Goal: Find specific page/section: Find specific page/section

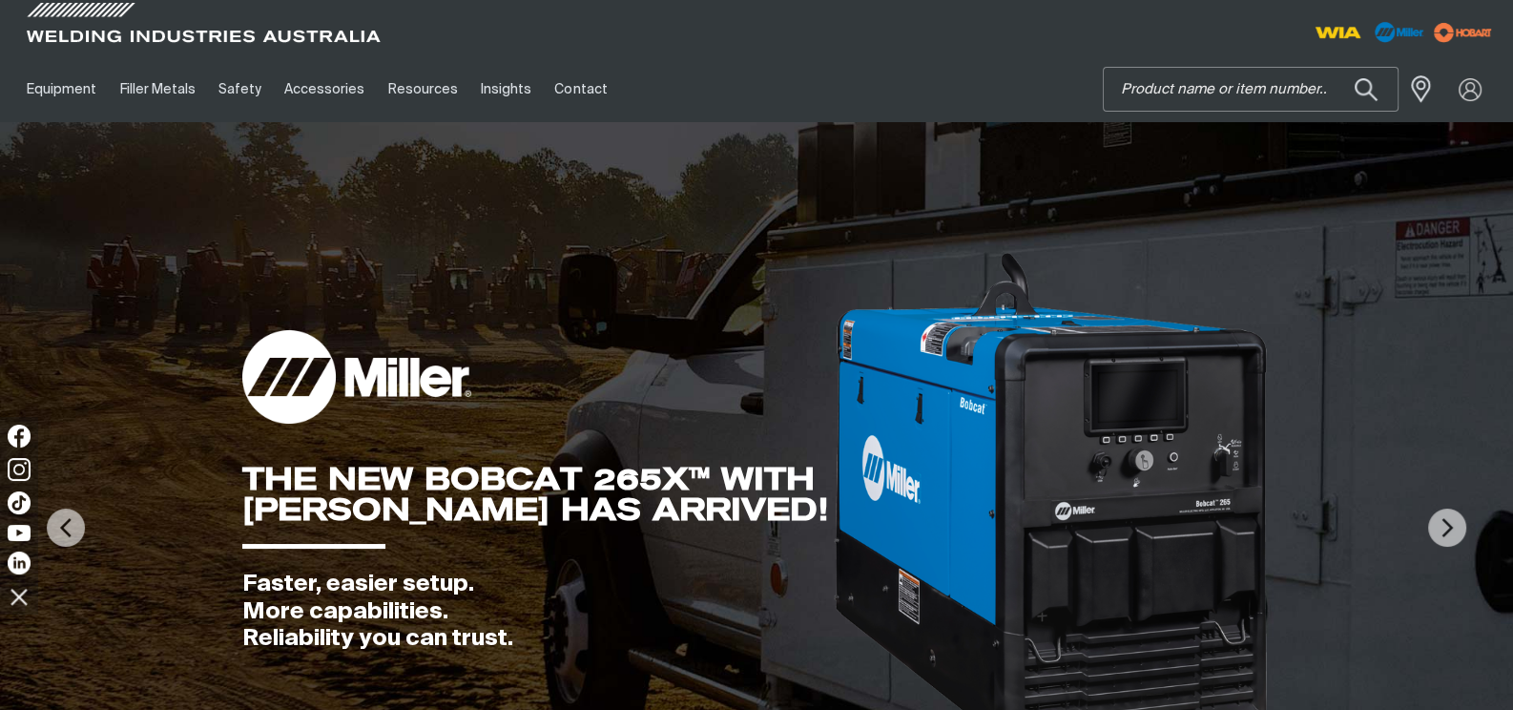
click at [1157, 90] on input "Search" at bounding box center [1251, 89] width 294 height 43
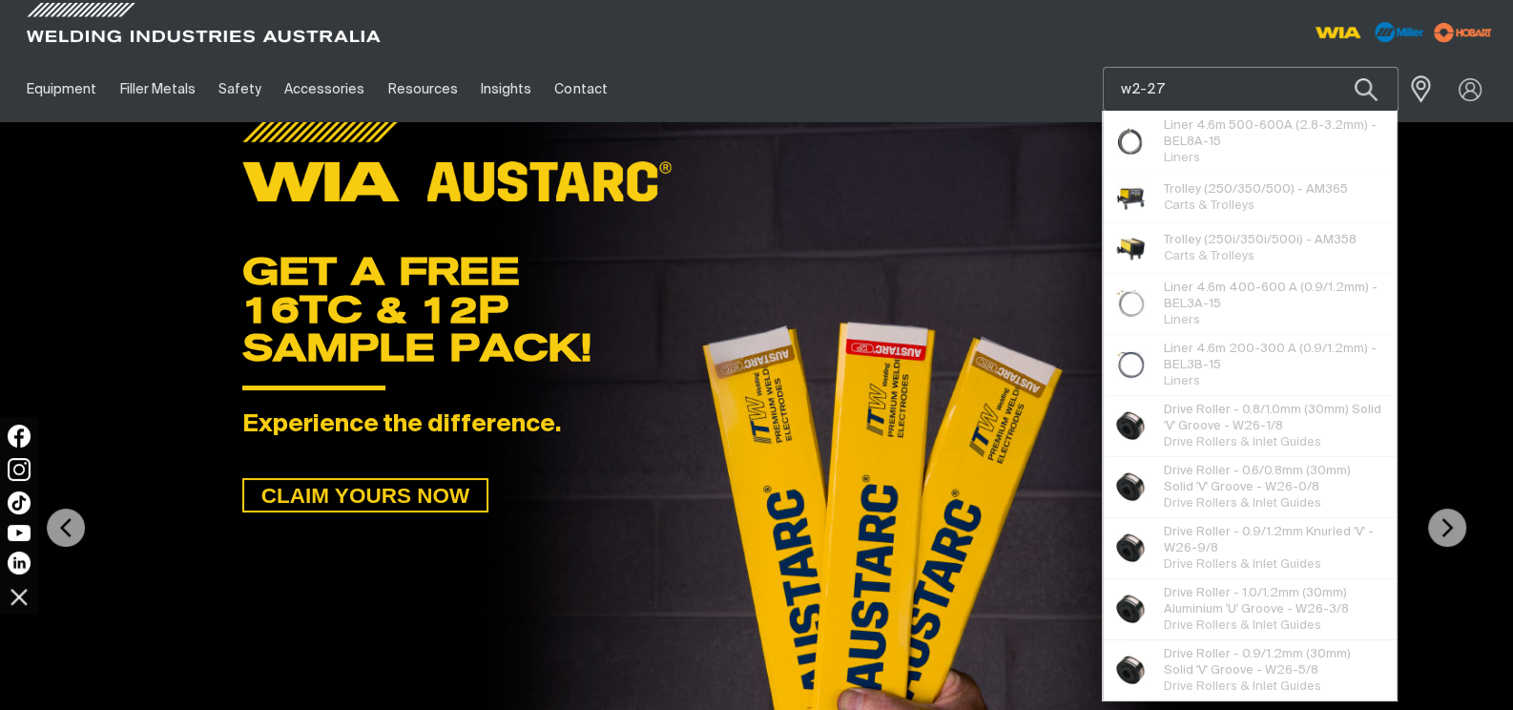
type input "w2-27"
click at [1334, 67] on button "Search products" at bounding box center [1366, 89] width 65 height 45
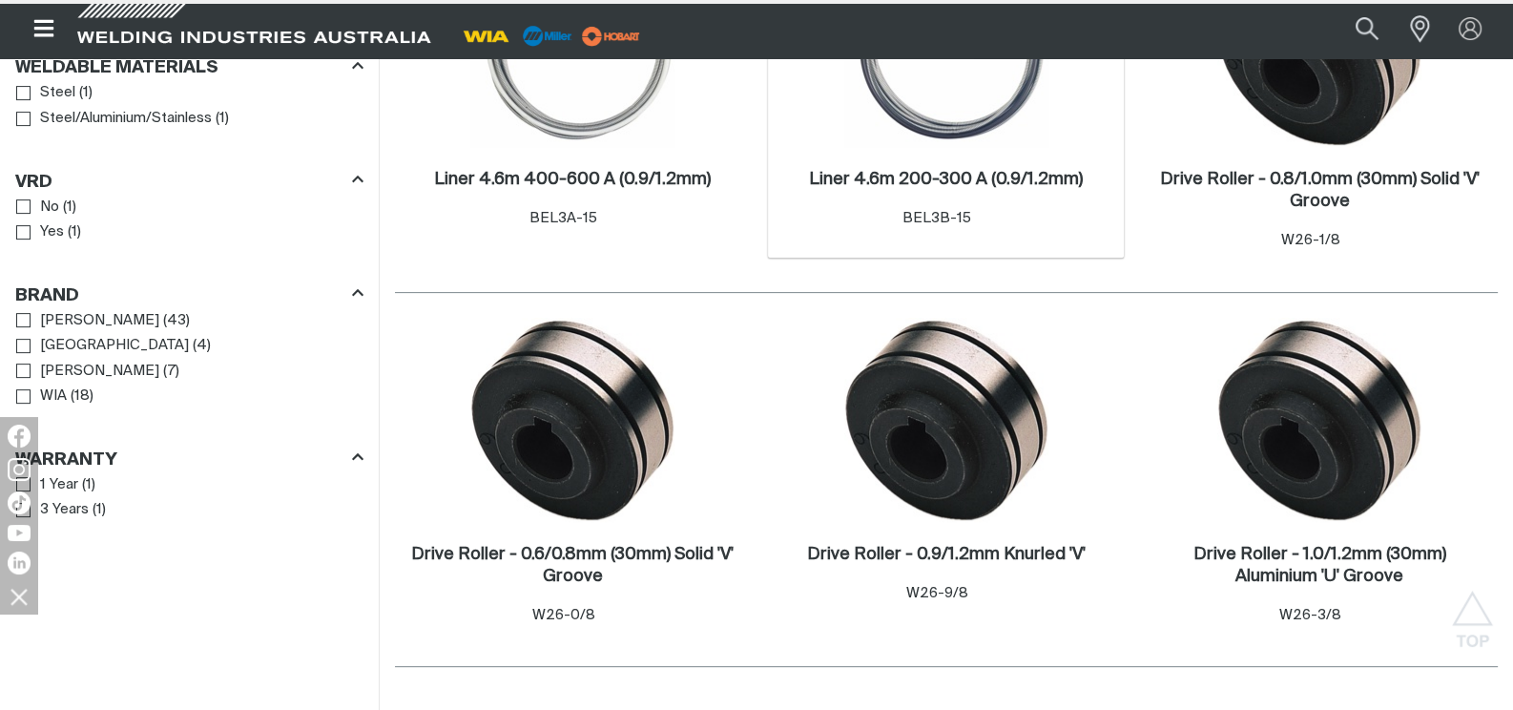
scroll to position [826, 0]
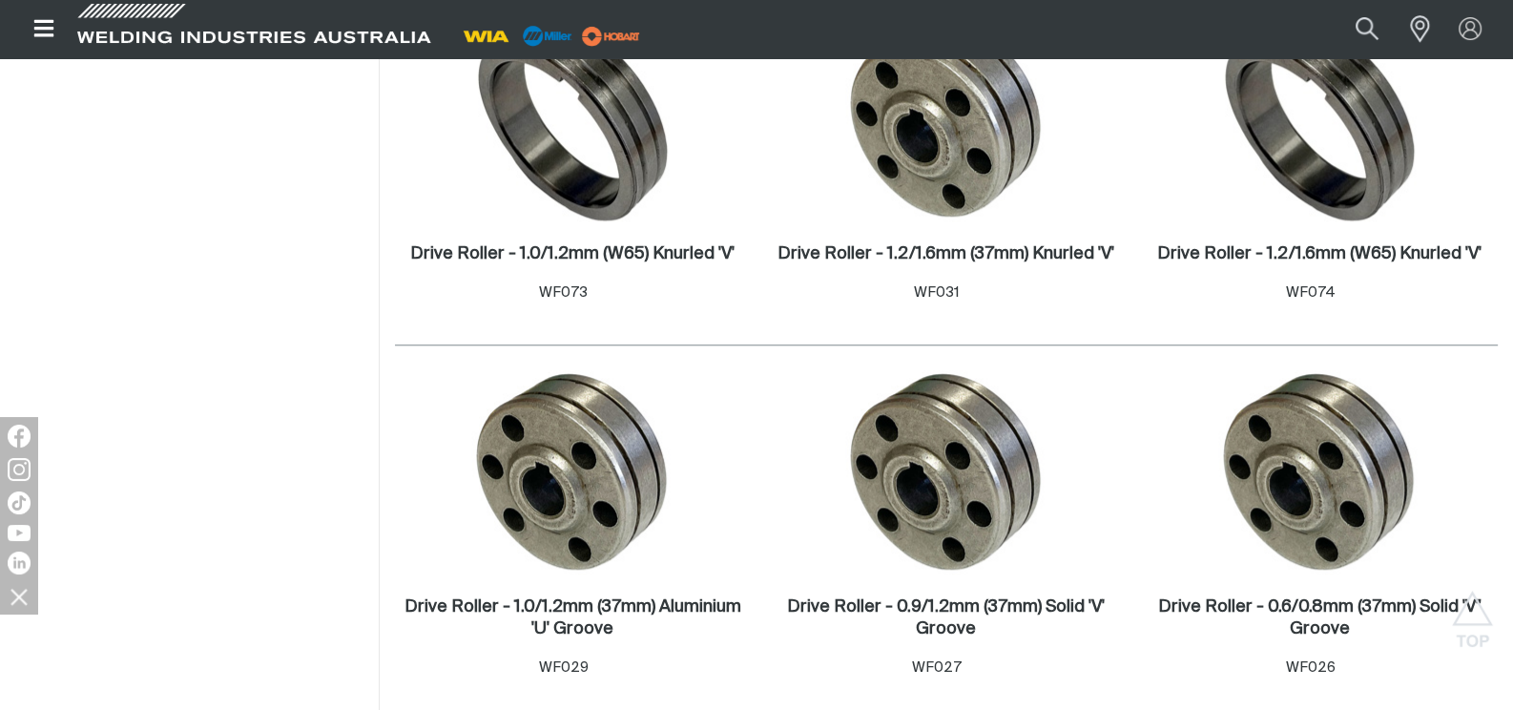
scroll to position [2290, 0]
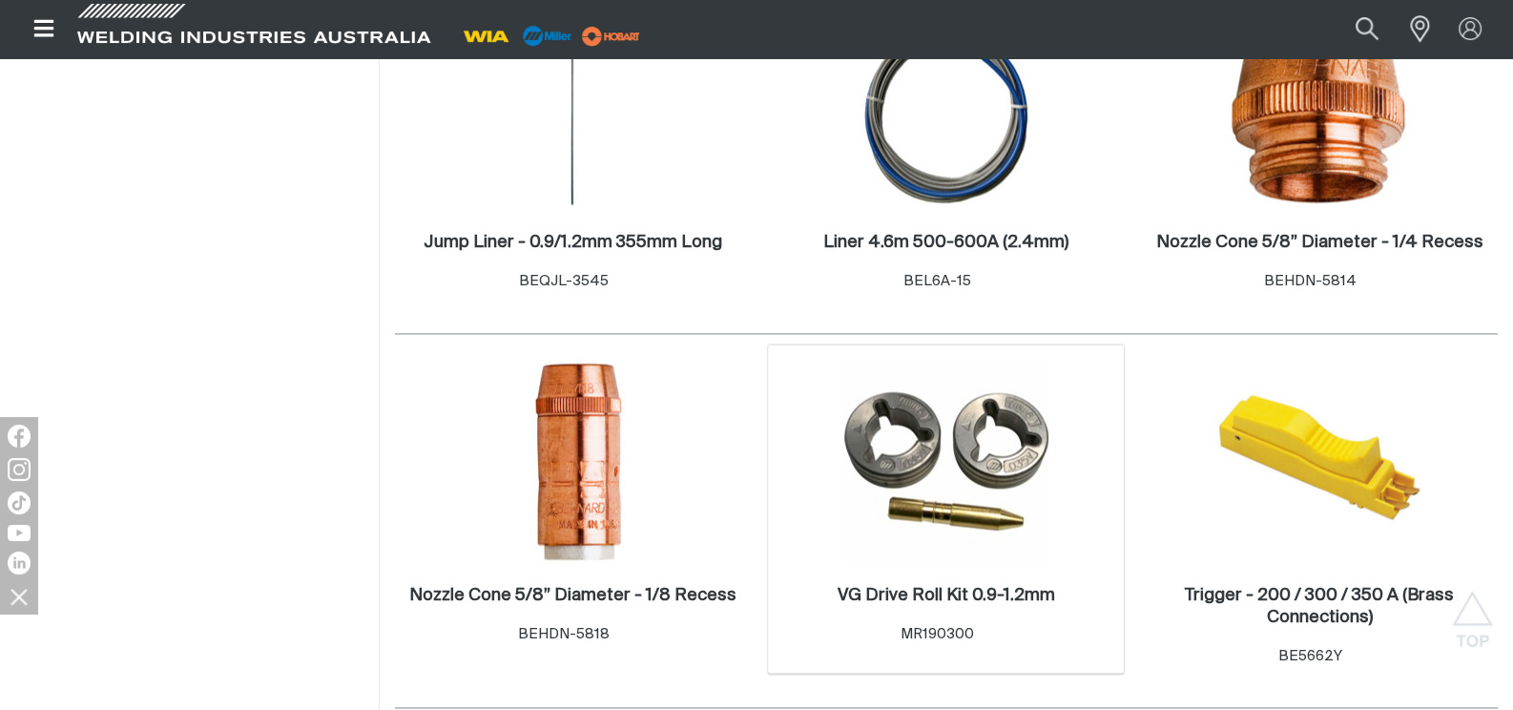
scroll to position [3752, 0]
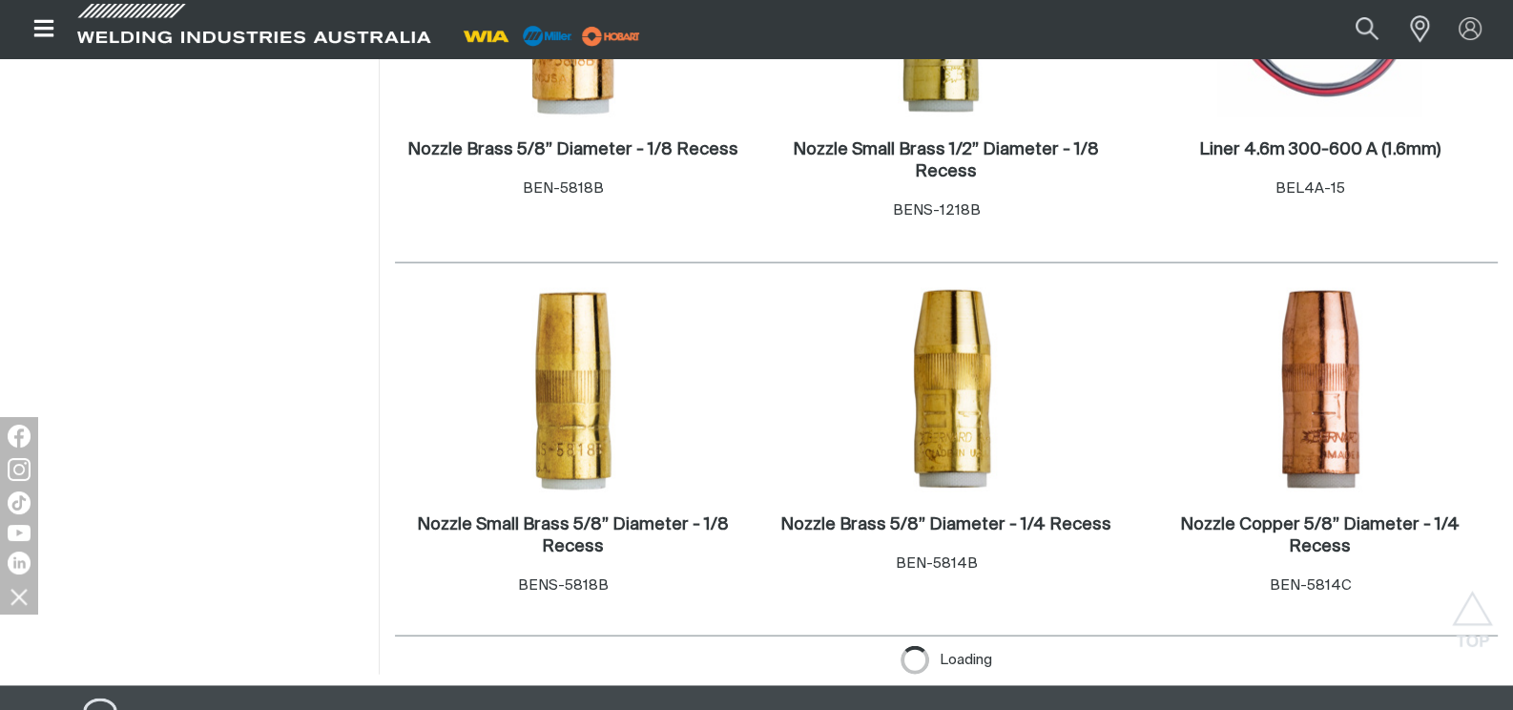
scroll to position [5279, 0]
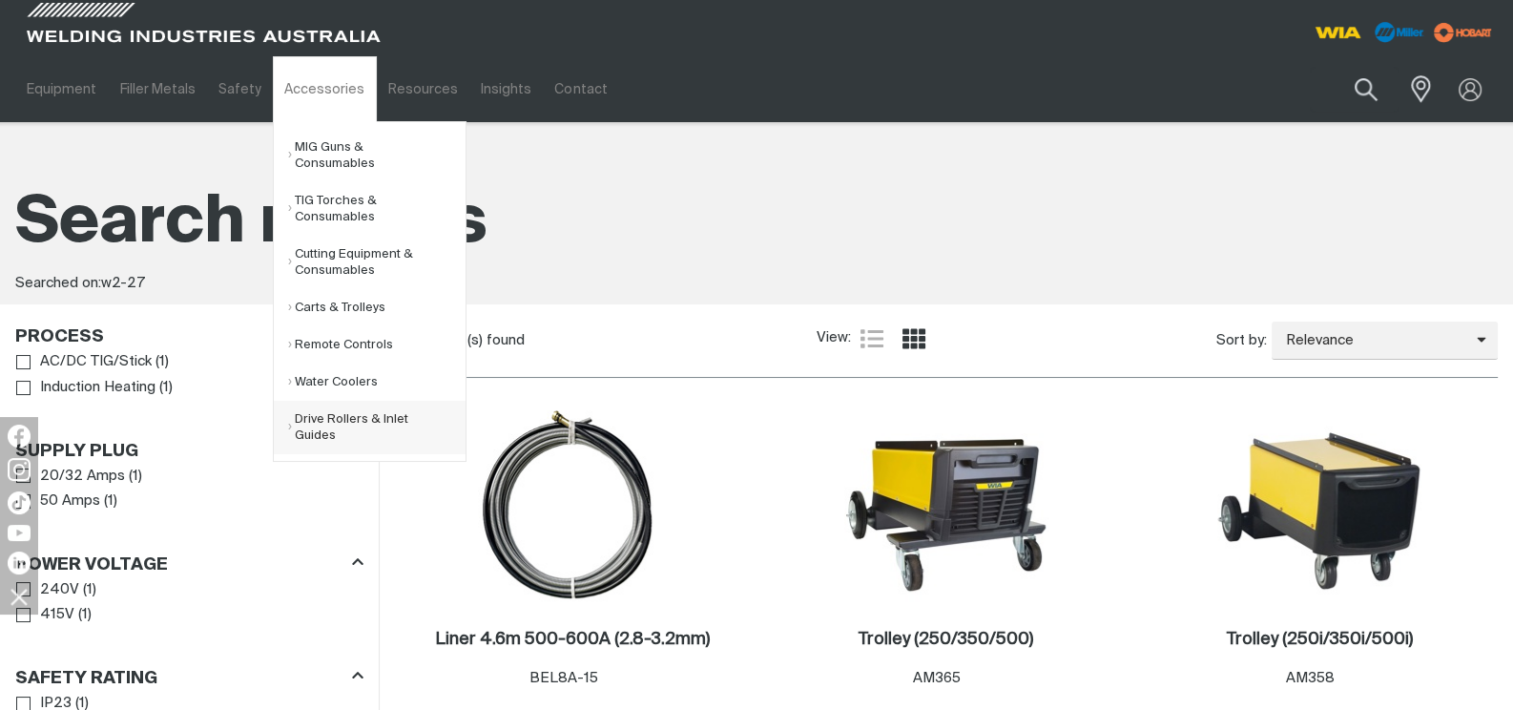
click at [301, 424] on link "Drive Rollers & Inlet Guides" at bounding box center [376, 427] width 177 height 53
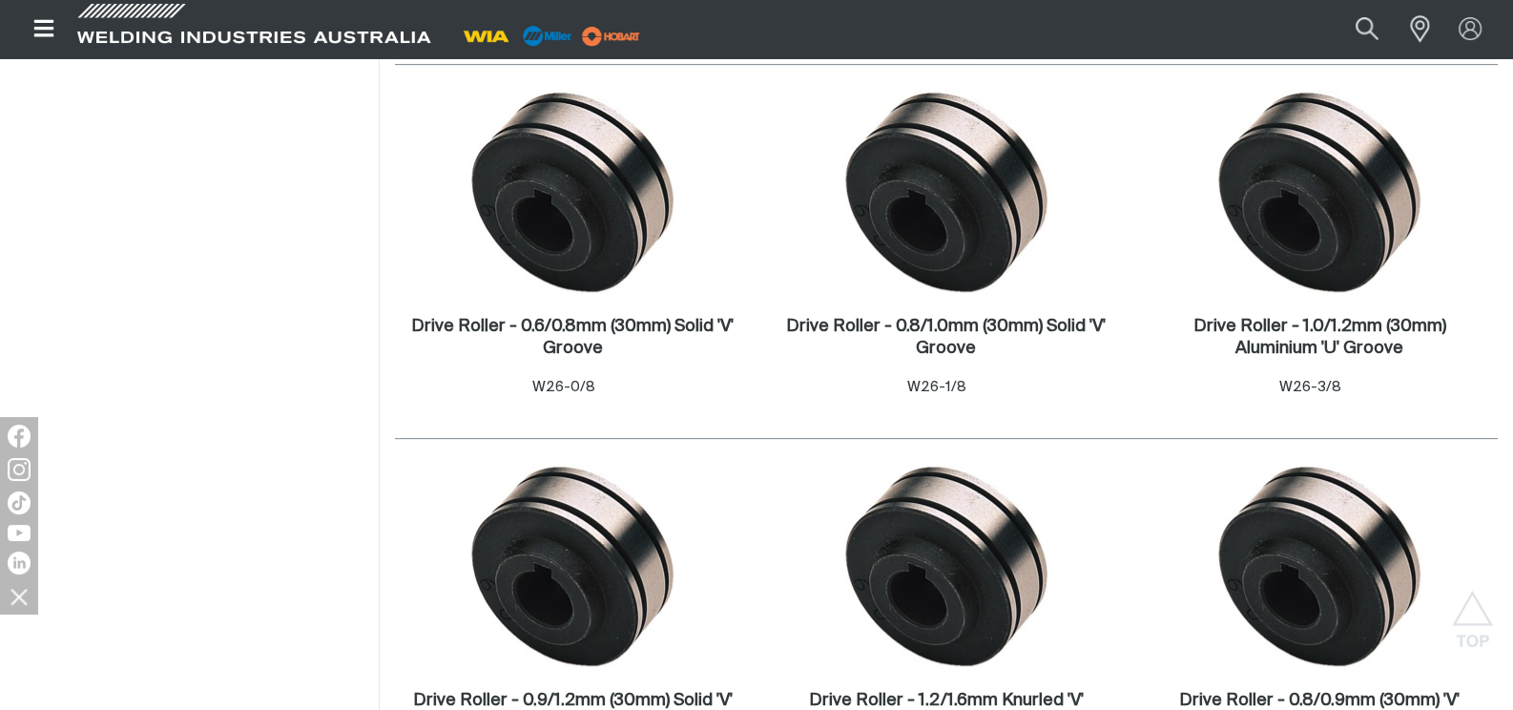
scroll to position [1017, 0]
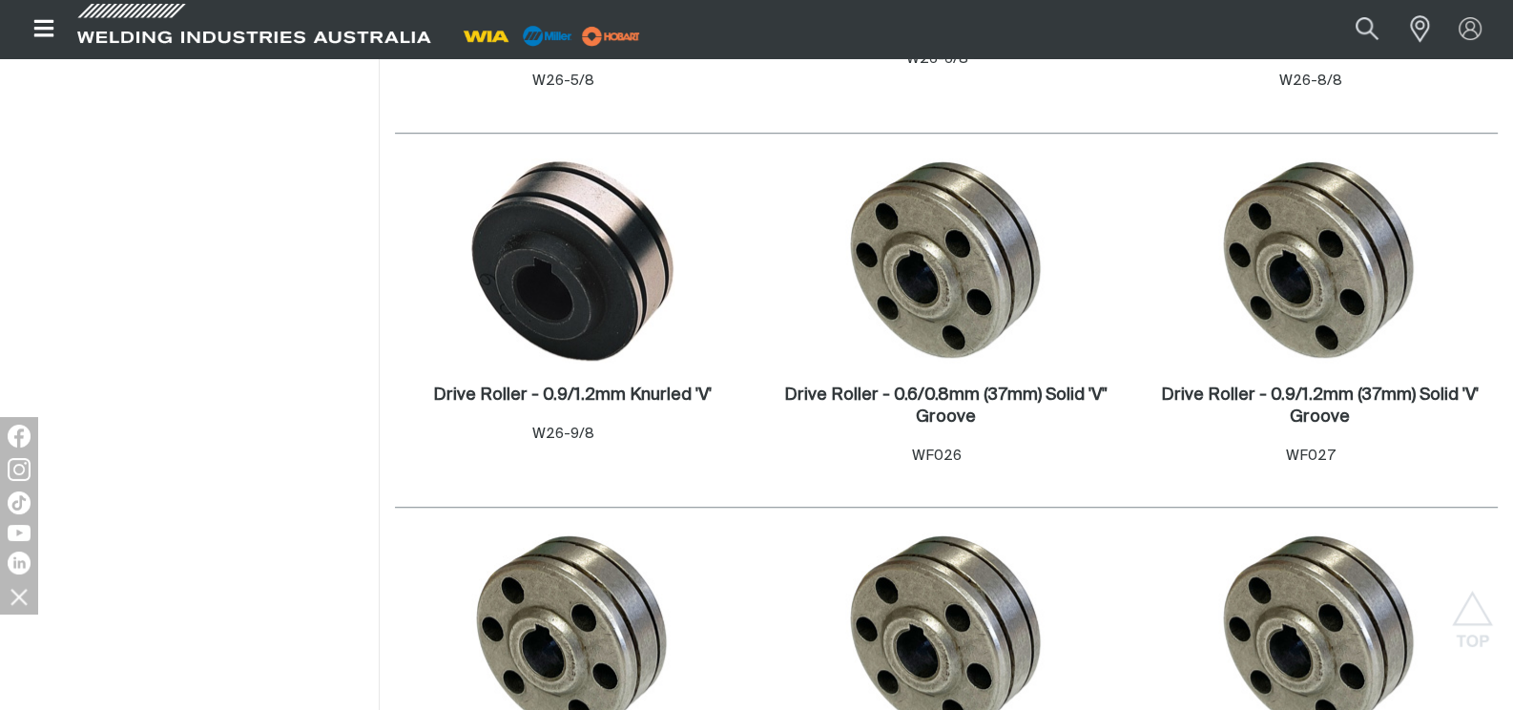
scroll to position [1716, 0]
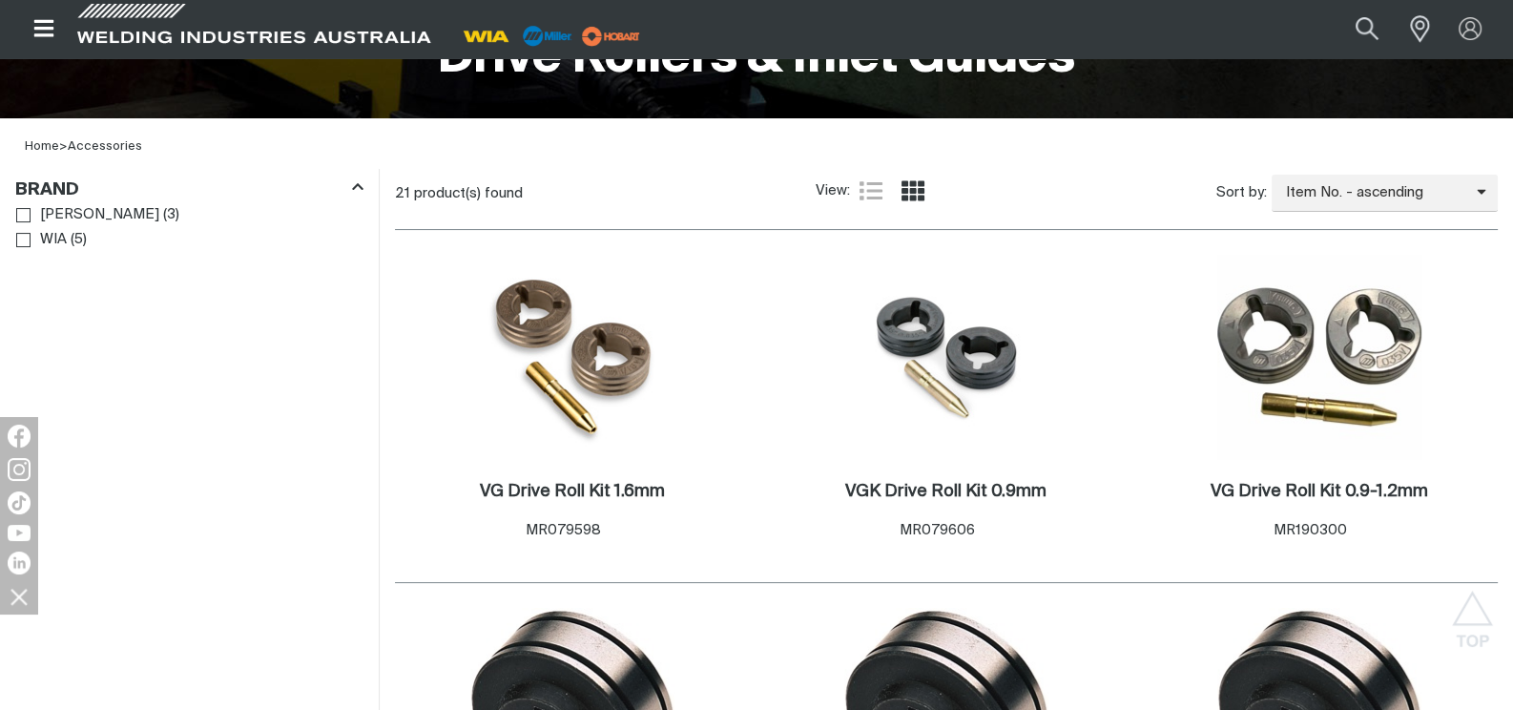
scroll to position [254, 0]
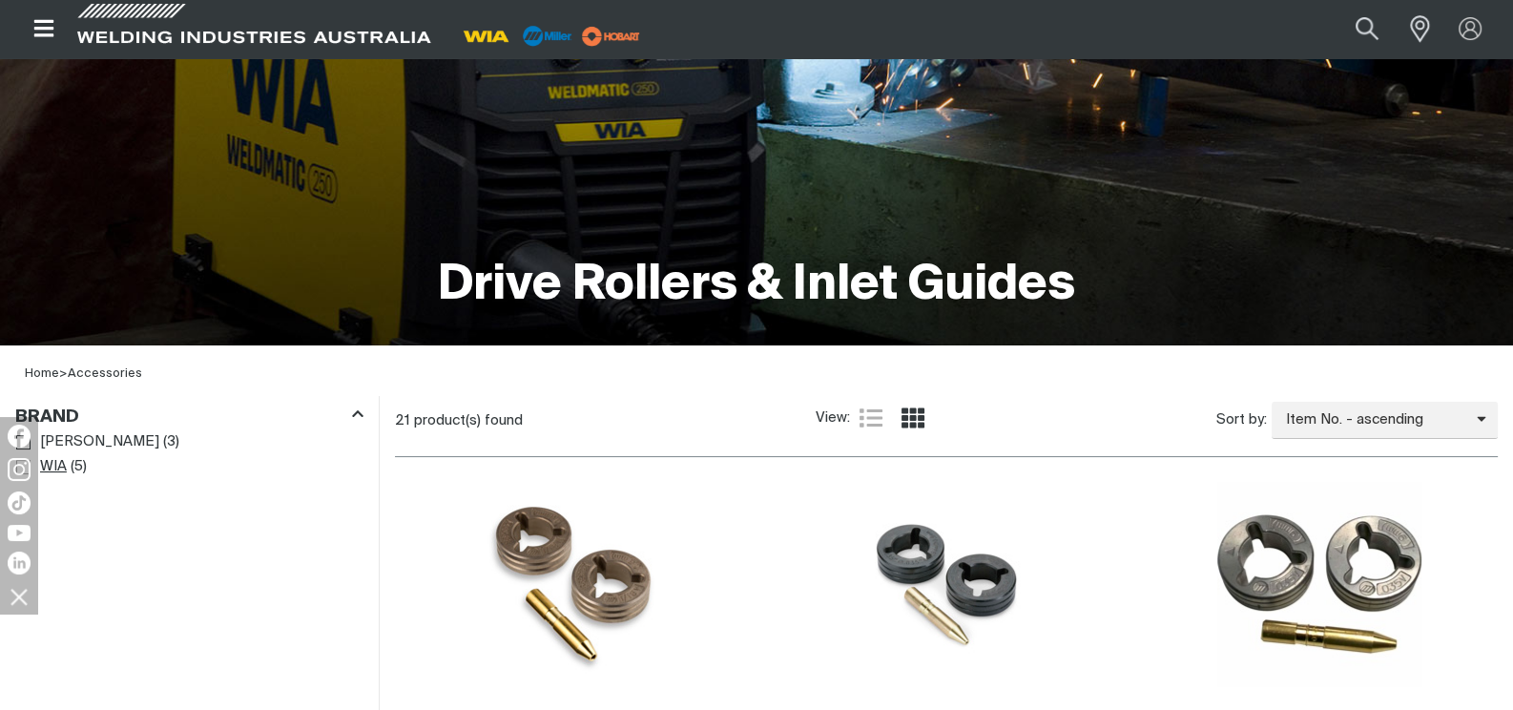
click at [58, 467] on span "WIA" at bounding box center [53, 467] width 27 height 22
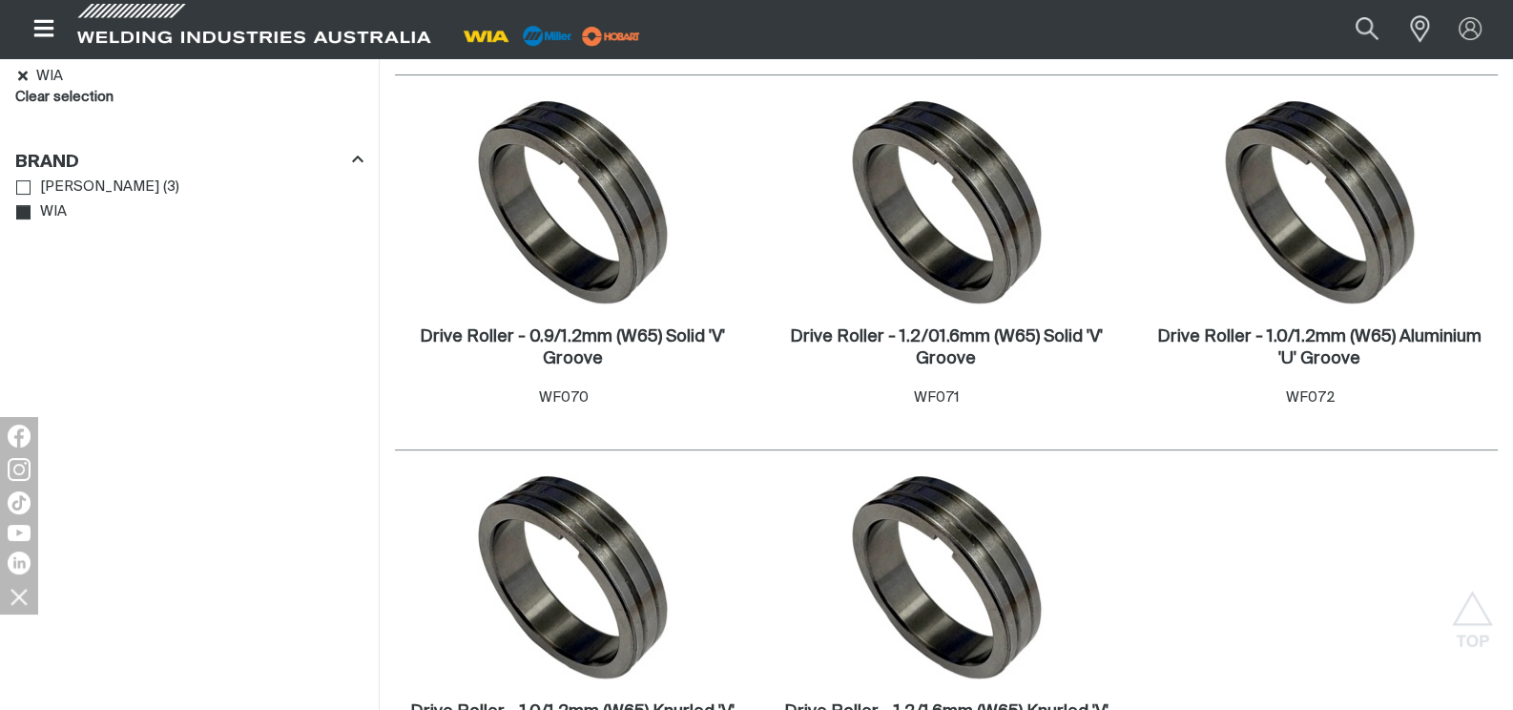
scroll to position [190, 0]
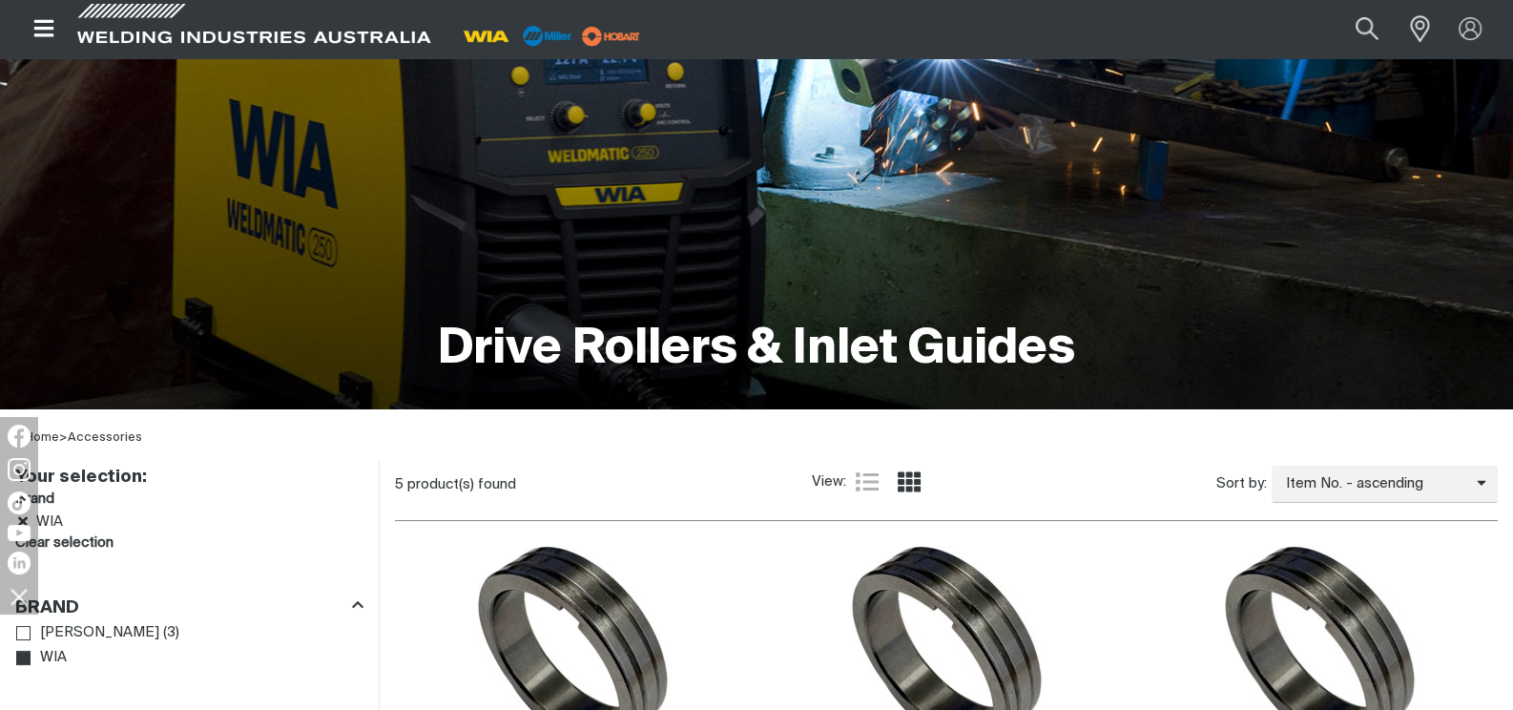
click at [37, 36] on icon "Open top menu" at bounding box center [43, 28] width 20 height 17
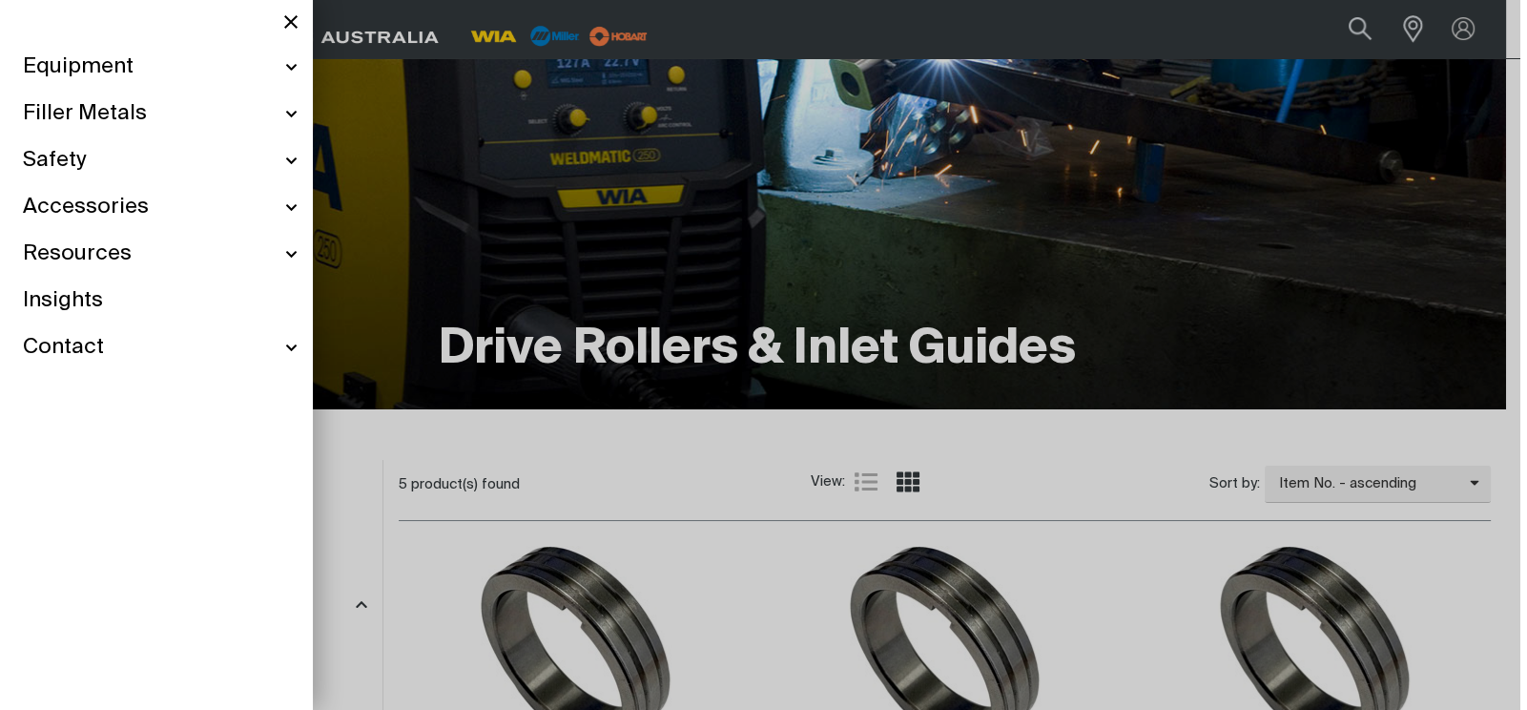
scroll to position [183, 0]
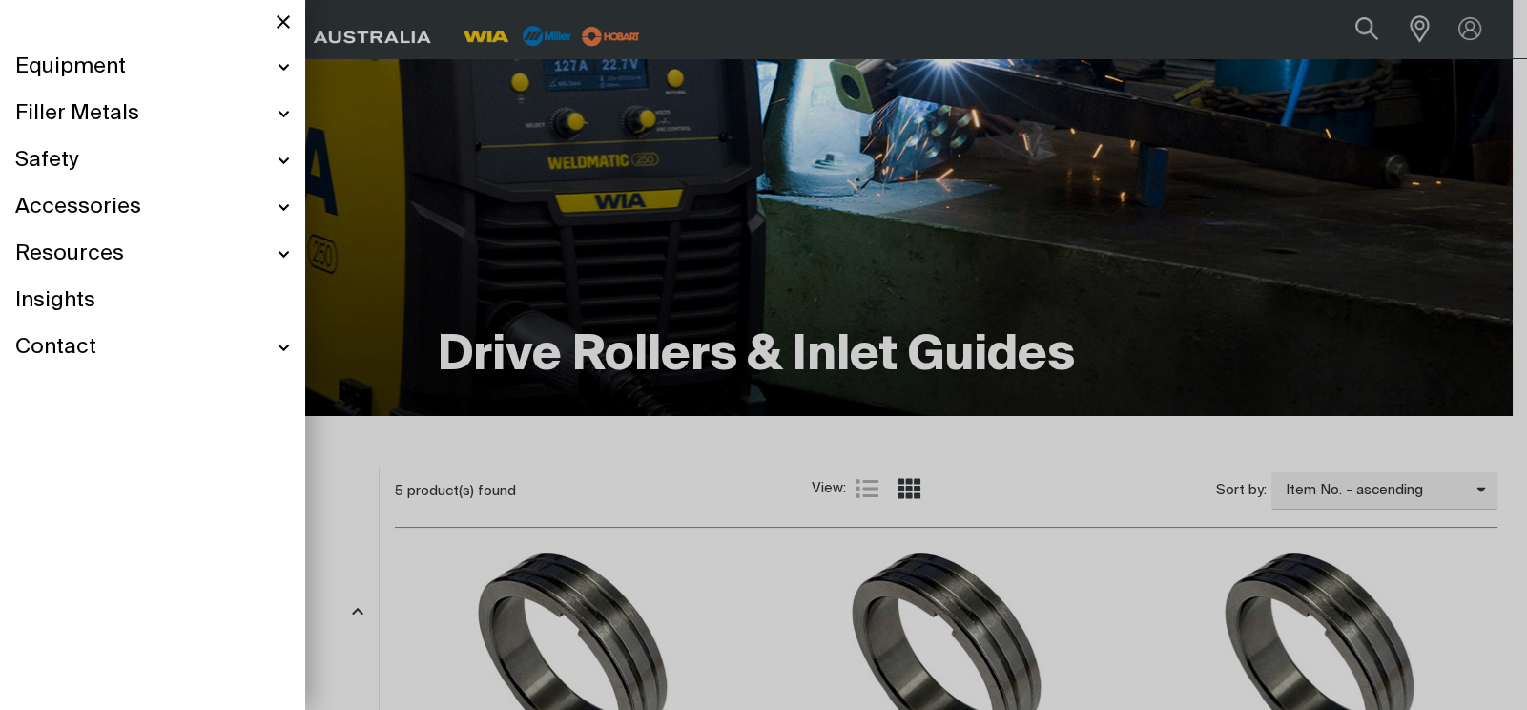
click at [282, 204] on div "Accessories" at bounding box center [152, 207] width 275 height 47
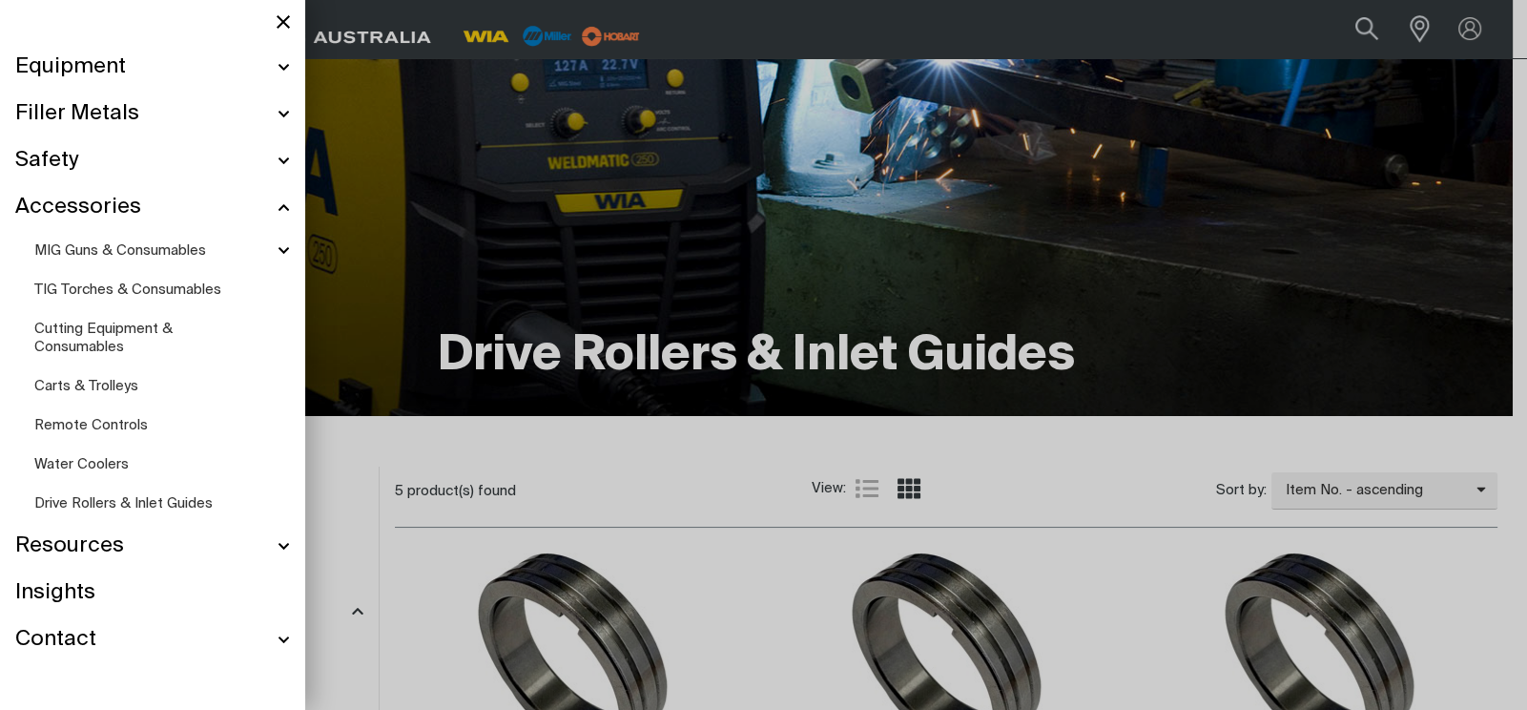
scroll to position [182, 0]
